Goal: Task Accomplishment & Management: Use online tool/utility

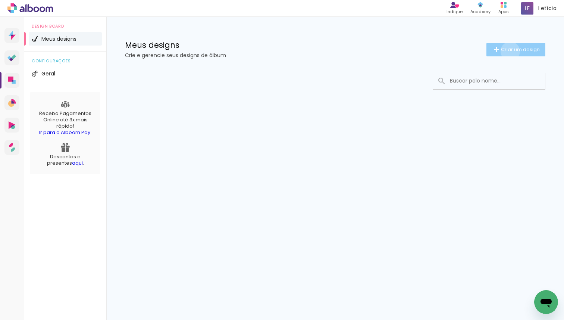
click at [509, 51] on span "Criar um design" at bounding box center [520, 49] width 39 height 5
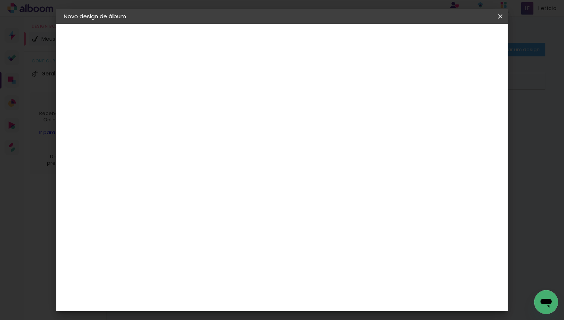
click at [186, 105] on input at bounding box center [186, 100] width 0 height 12
type input "[PERSON_NAME] 15 anos"
type paper-input "[PERSON_NAME] 15 anos"
click at [0, 0] on slot "Avançar" at bounding box center [0, 0] width 0 height 0
click at [0, 0] on slot "Tamanho Livre" at bounding box center [0, 0] width 0 height 0
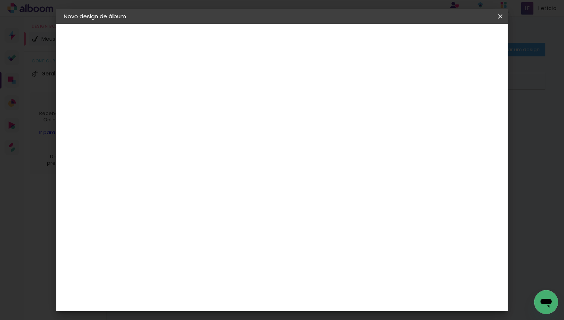
click at [0, 0] on slot "Avançar" at bounding box center [0, 0] width 0 height 0
click at [164, 203] on input "30" at bounding box center [161, 203] width 19 height 11
type input "20"
type paper-input "20"
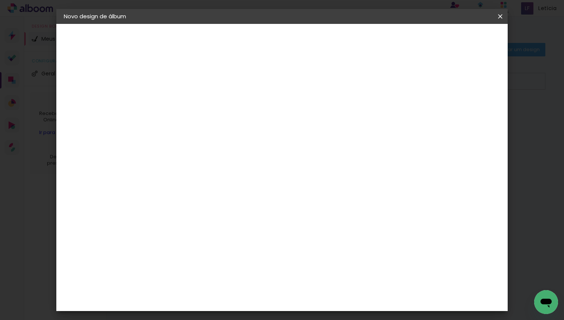
click at [460, 35] on paper-button "Iniciar design" at bounding box center [436, 39] width 49 height 13
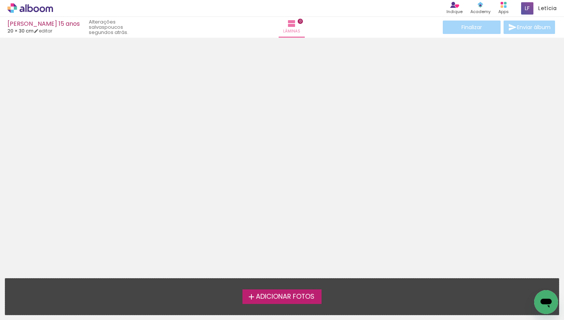
click at [279, 298] on span "Adicionar Fotos" at bounding box center [285, 296] width 59 height 7
click at [0, 0] on input "file" at bounding box center [0, 0] width 0 height 0
